Goal: Transaction & Acquisition: Purchase product/service

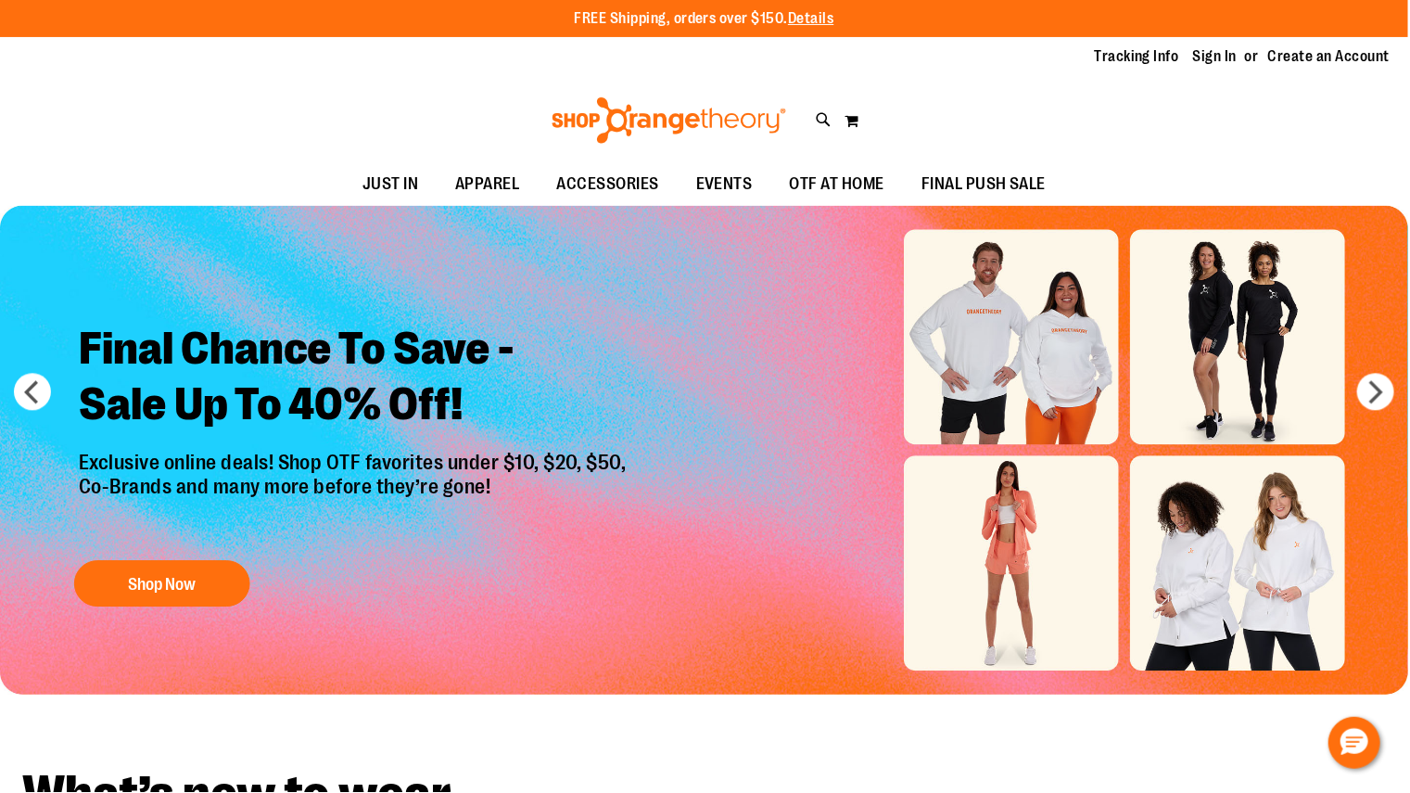
click at [819, 121] on icon at bounding box center [826, 119] width 16 height 21
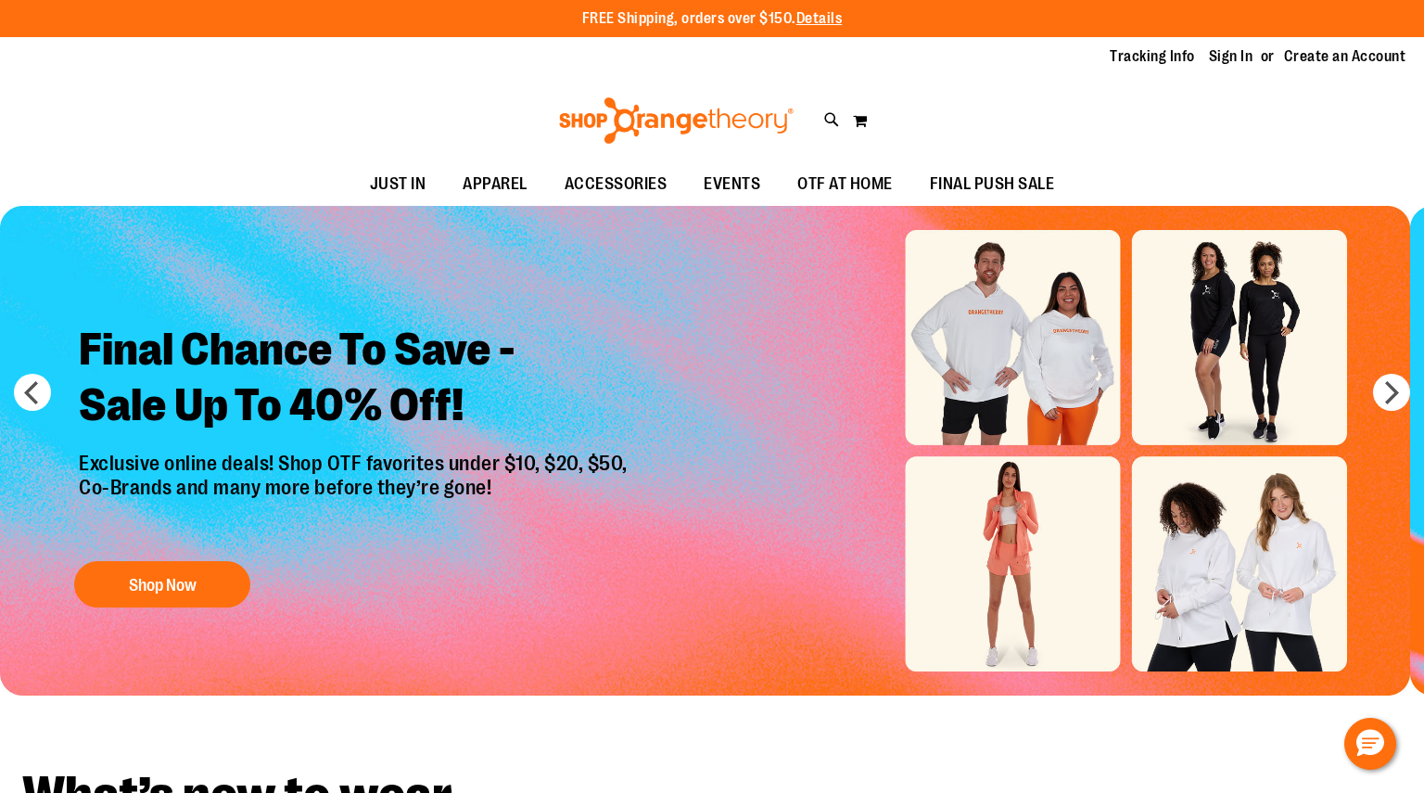
type input "*****"
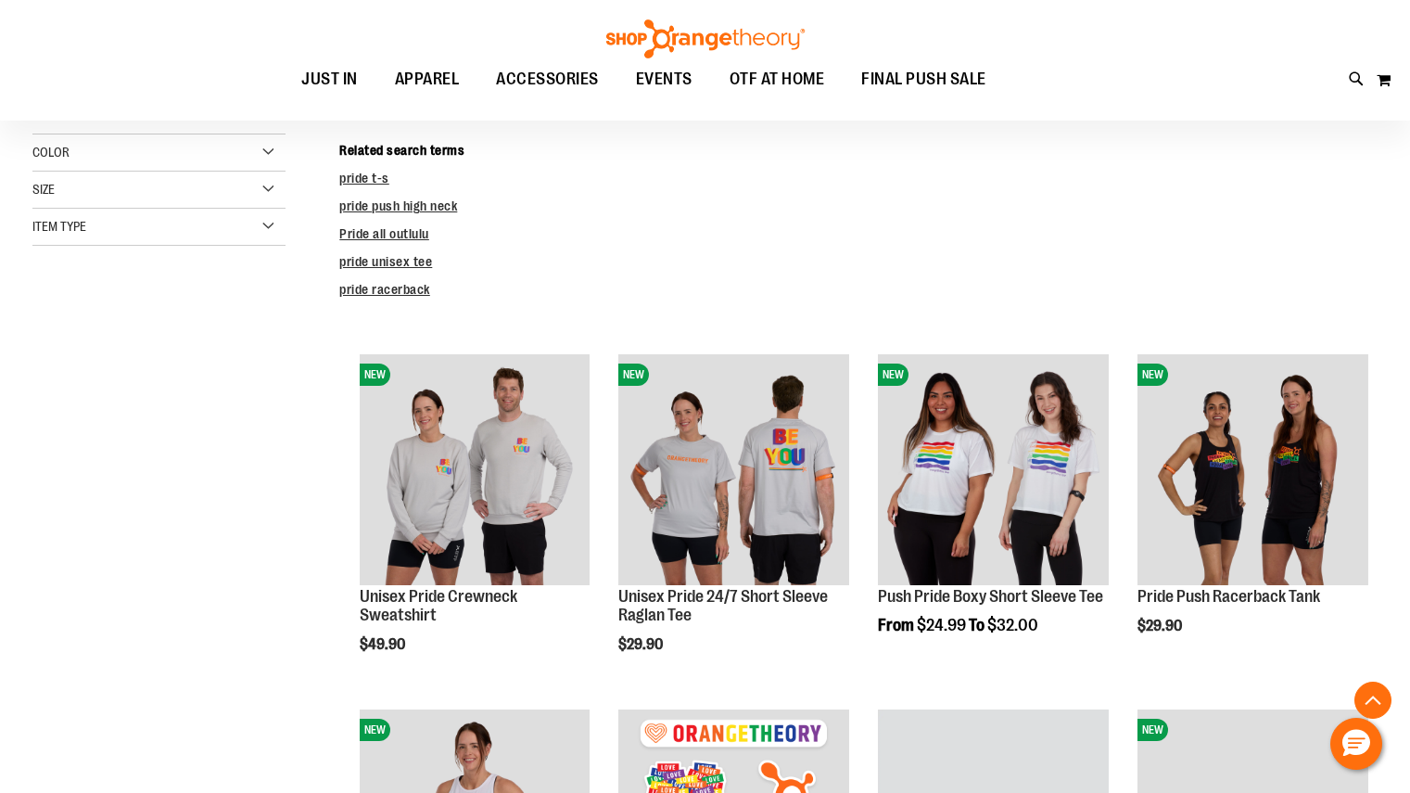
scroll to position [384, 0]
